Goal: Task Accomplishment & Management: Use online tool/utility

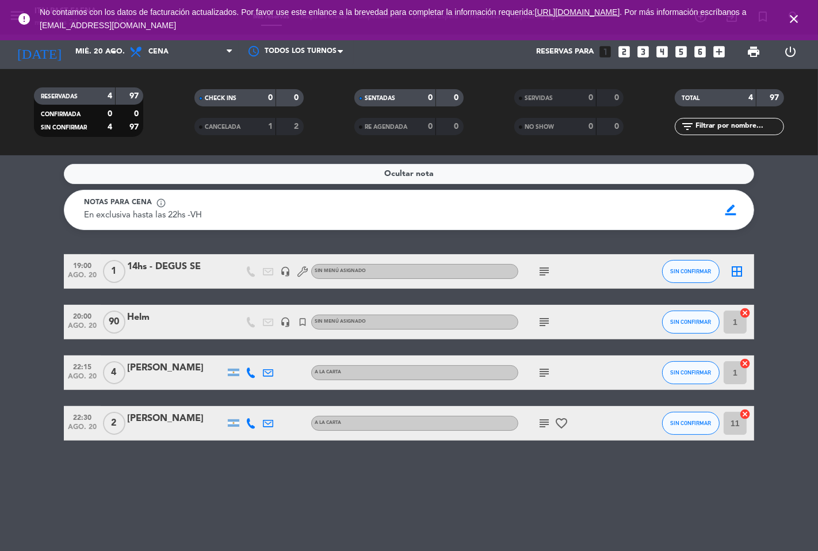
click at [800, 16] on icon "close" at bounding box center [794, 19] width 14 height 14
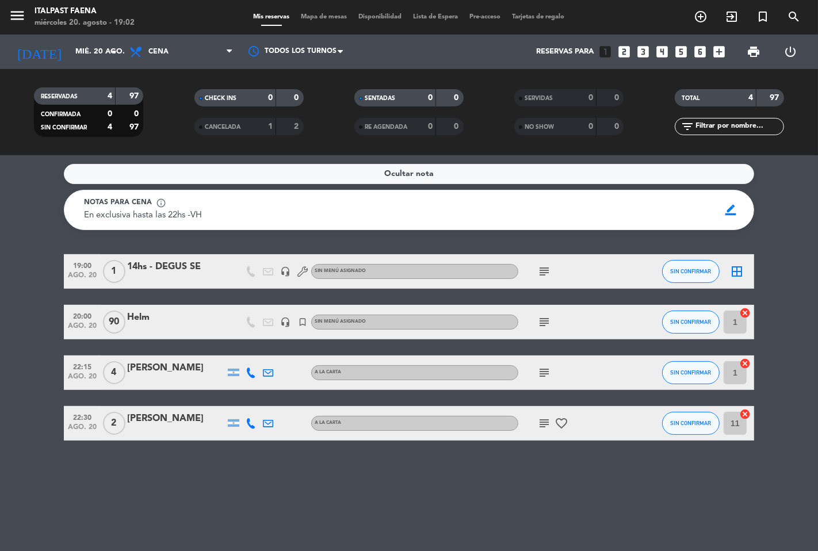
click at [13, 9] on icon "menu" at bounding box center [17, 15] width 17 height 17
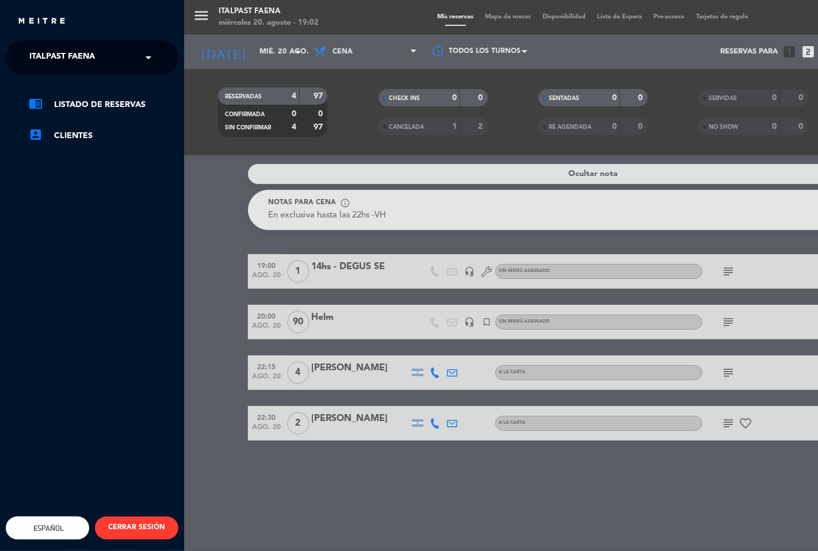
click at [146, 55] on span at bounding box center [152, 57] width 20 height 24
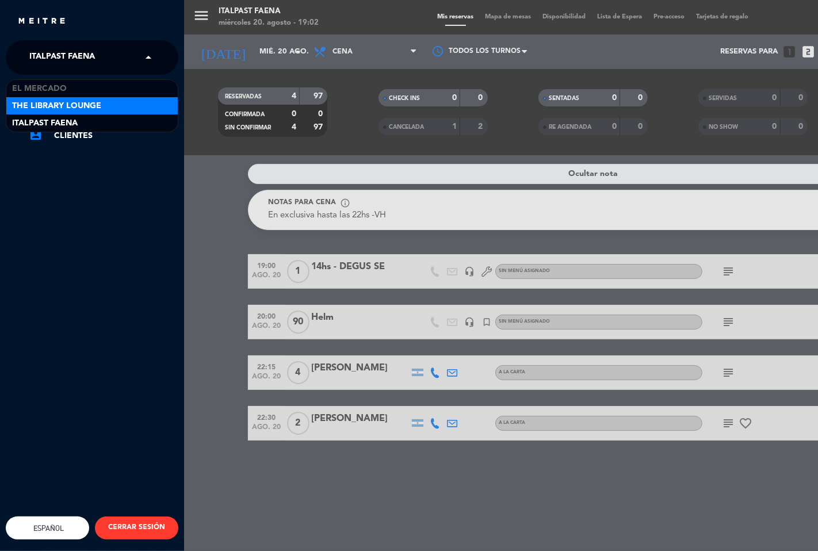
click at [133, 105] on div "The Library Lounge" at bounding box center [91, 105] width 171 height 17
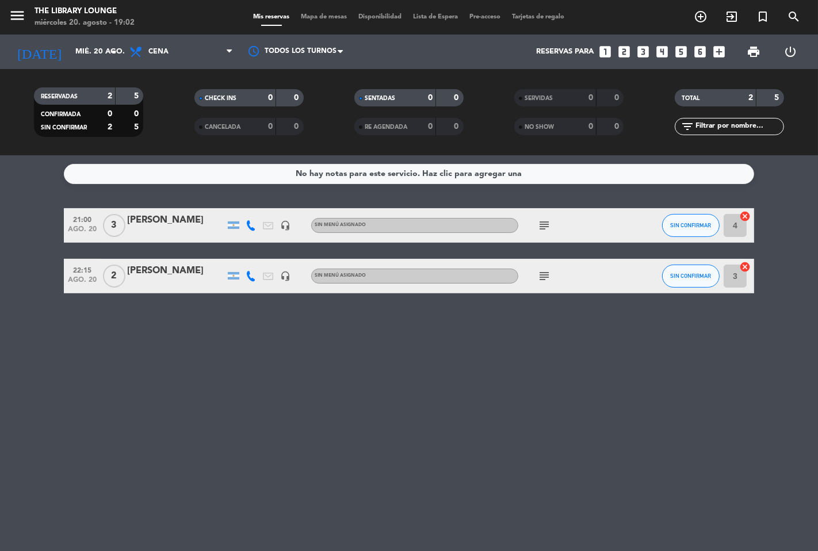
click at [761, 51] on span "print" at bounding box center [753, 51] width 23 height 23
click at [757, 55] on span "print" at bounding box center [754, 52] width 14 height 14
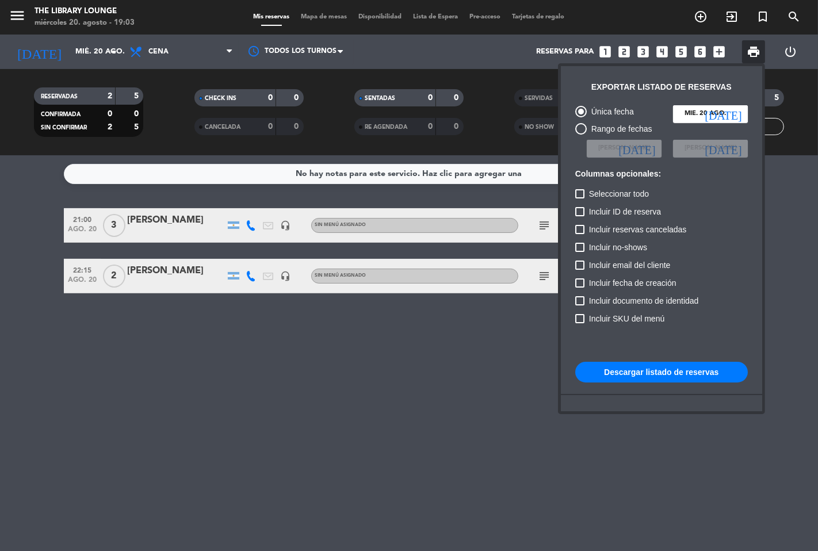
click at [632, 367] on button "Descargar listado de reservas" at bounding box center [661, 372] width 173 height 21
